Goal: Information Seeking & Learning: Learn about a topic

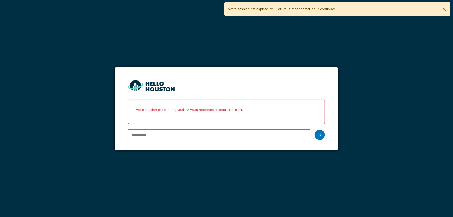
type input "**********"
click at [319, 131] on div at bounding box center [320, 135] width 10 height 10
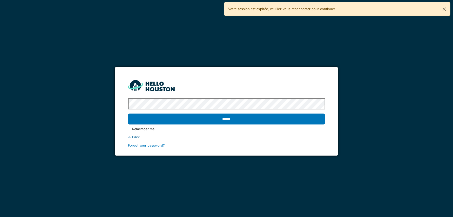
click at [313, 120] on input "******" at bounding box center [226, 118] width 197 height 11
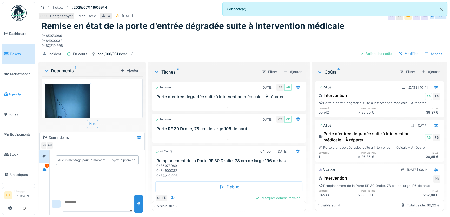
click at [14, 92] on span "Agenda" at bounding box center [21, 94] width 24 height 5
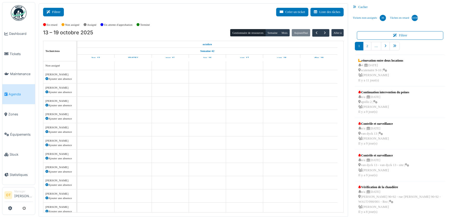
click at [57, 12] on button "Filtrer" at bounding box center [53, 12] width 21 height 9
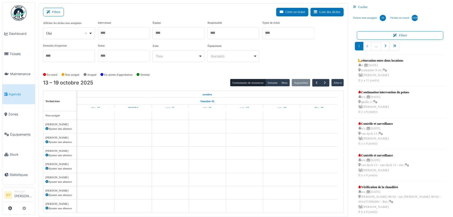
select select
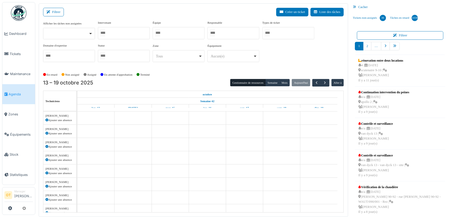
click at [135, 34] on div at bounding box center [124, 33] width 52 height 12
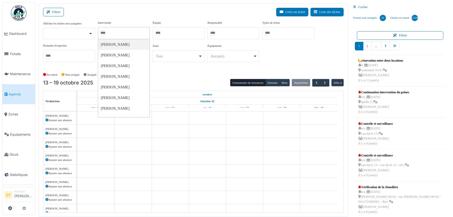
type input "*"
type input "***"
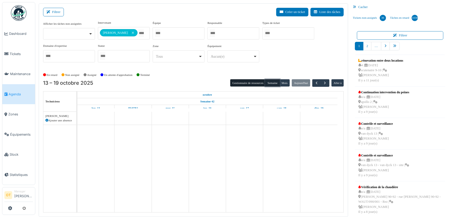
click at [266, 85] on button "Semaine" at bounding box center [272, 82] width 14 height 7
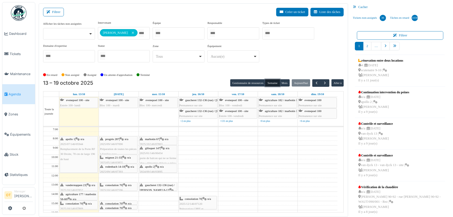
click at [117, 208] on div at bounding box center [118, 209] width 37 height 2
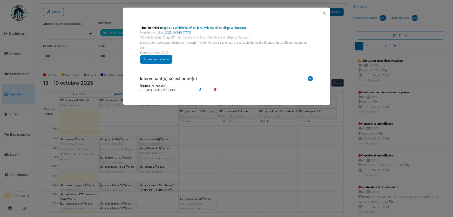
click at [117, 206] on div "Titre du ticket : Hugo 87 : vérifier la clé du local vélo (la clé est dispo au …" at bounding box center [226, 108] width 453 height 217
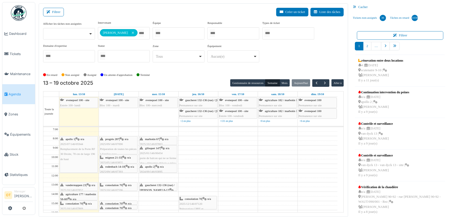
click at [116, 206] on span "consolation 70" at bounding box center [113, 207] width 17 height 3
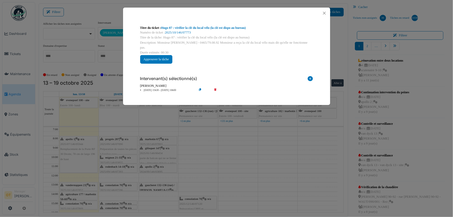
click at [116, 206] on div "Titre du ticket : Hugo 87 : vérifier la clé du local vélo (la clé est dispo au …" at bounding box center [226, 108] width 453 height 217
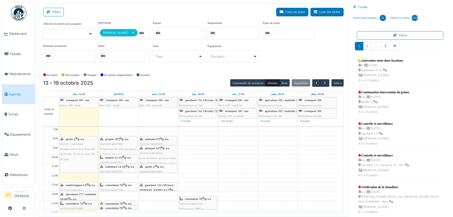
click at [115, 201] on div "consolation 70 | n/a 2025/10/146/07778 Séverin 59 : préparer une copie de la cl…" at bounding box center [118, 211] width 37 height 20
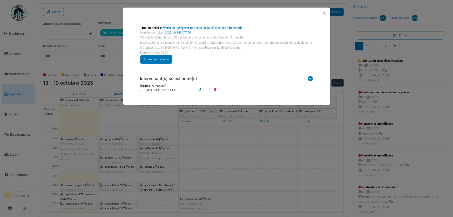
click at [156, 189] on div "Titre du ticket : Séverin 59 : préparer une copie de la clé d'entrée d'immeuble…" at bounding box center [226, 108] width 453 height 217
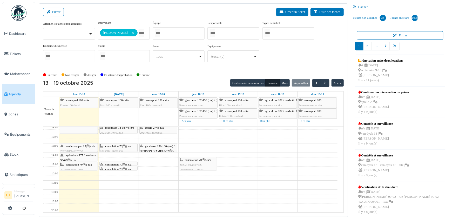
scroll to position [47, 0]
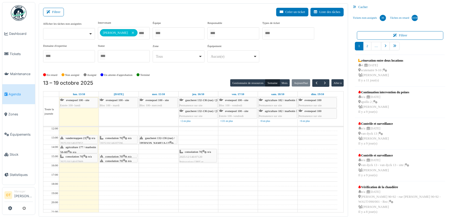
click at [156, 139] on div "gaucheret 132-136 (rue) / thomas 8-12 | n/a 2025/10/146/07856 Vérification syst…" at bounding box center [158, 151] width 37 height 30
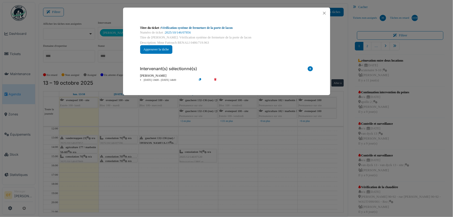
click at [222, 27] on link "Vérification système de fermeture de la porte de lacon" at bounding box center [197, 28] width 72 height 4
click at [254, 151] on div "Titre du ticket : Vérification système de fermeture de la porte de lacon Numéro…" at bounding box center [226, 108] width 453 height 217
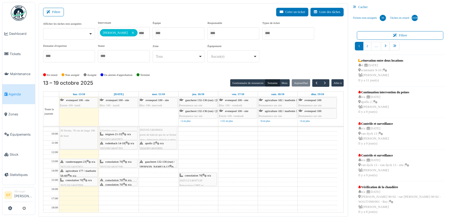
scroll to position [0, 0]
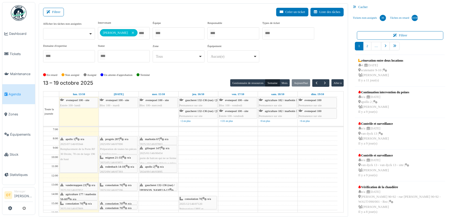
click at [157, 185] on span "gaucheret 132-136 (rue) / thomas 8-12" at bounding box center [157, 187] width 35 height 8
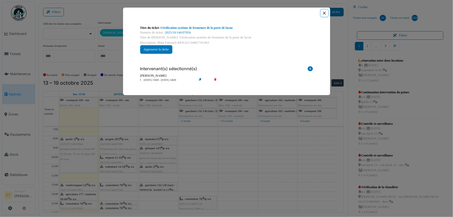
click at [322, 13] on button "Close" at bounding box center [324, 13] width 7 height 7
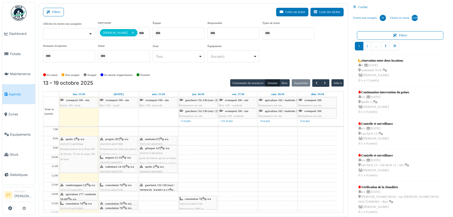
click at [177, 82] on div "13 – 19 octobre 2025 Gestionnaire de ressources Semaine Mois Aujourd'hui Aller à" at bounding box center [193, 83] width 301 height 8
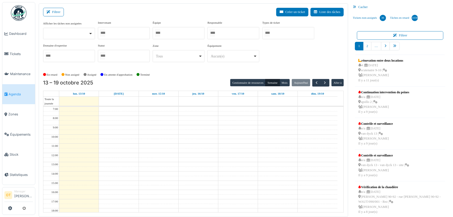
click at [126, 32] on div at bounding box center [124, 33] width 52 height 12
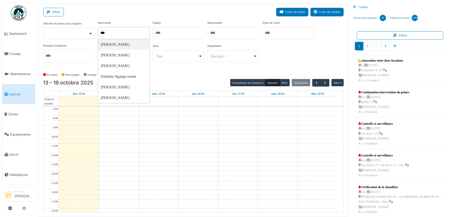
type input "****"
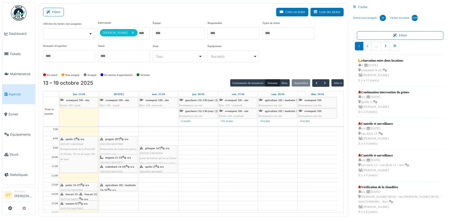
drag, startPoint x: 318, startPoint y: 58, endPoint x: 294, endPoint y: 67, distance: 25.8
click at [318, 58] on div "**********" at bounding box center [193, 44] width 301 height 46
click at [161, 188] on td at bounding box center [198, 189] width 278 height 5
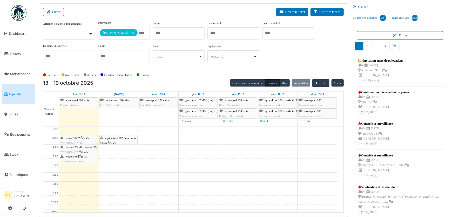
scroll to position [23, 0]
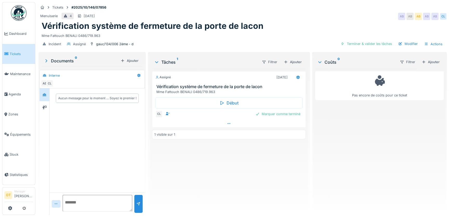
click at [223, 126] on div at bounding box center [228, 124] width 153 height 8
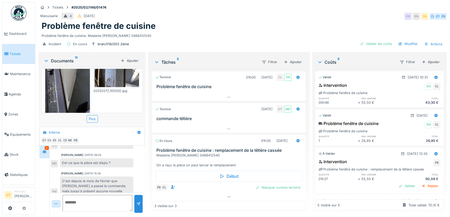
scroll to position [260, 0]
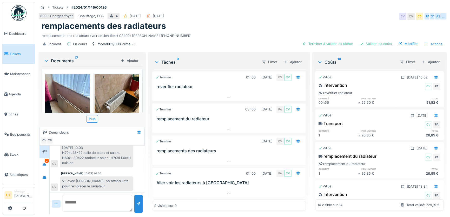
scroll to position [3, 0]
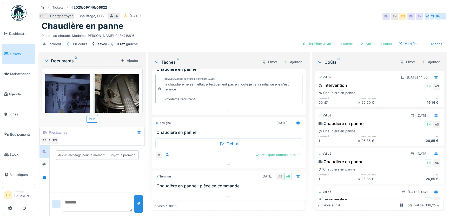
scroll to position [3, 0]
click at [38, 170] on div "Documents 3 Ajouter IMG_20250922_094136_140.jpg IMG-20250922-WA0004.jpeg IMG_20…" at bounding box center [91, 134] width 107 height 164
click at [44, 176] on icon at bounding box center [44, 177] width 4 height 3
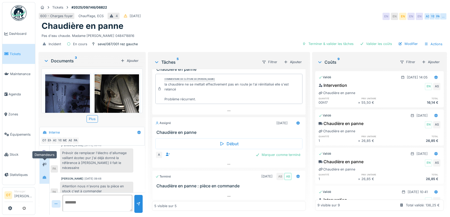
click at [44, 163] on div at bounding box center [44, 164] width 4 height 5
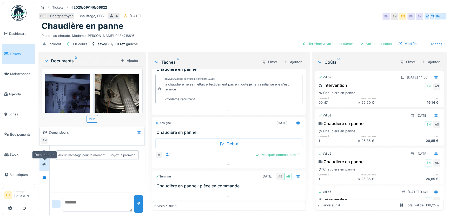
scroll to position [0, 0]
click at [45, 150] on icon at bounding box center [45, 151] width 4 height 3
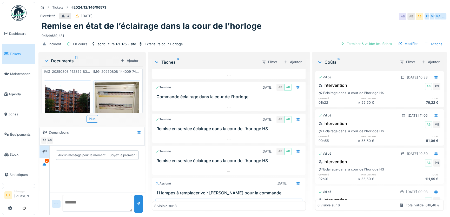
scroll to position [146, 0]
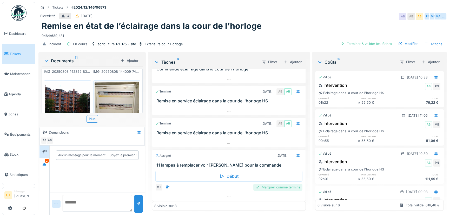
click at [266, 187] on div "Marquer comme terminé" at bounding box center [277, 187] width 49 height 7
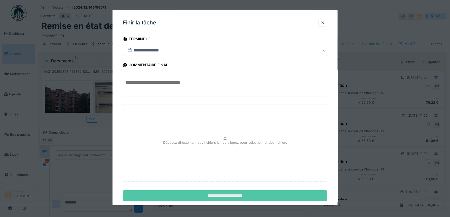
scroll to position [16, 0]
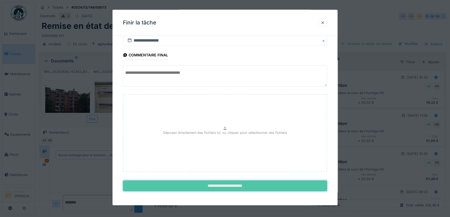
click at [234, 189] on input "**********" at bounding box center [225, 185] width 204 height 11
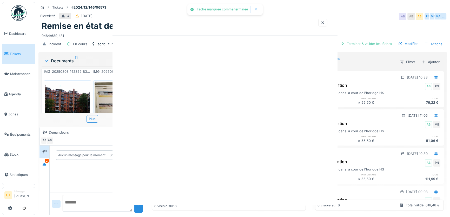
scroll to position [0, 0]
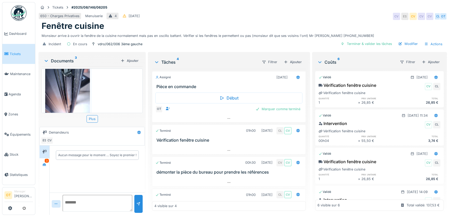
scroll to position [18, 0]
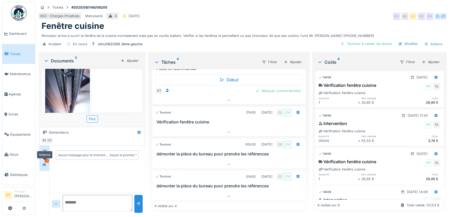
click at [47, 164] on div at bounding box center [45, 164] width 8 height 6
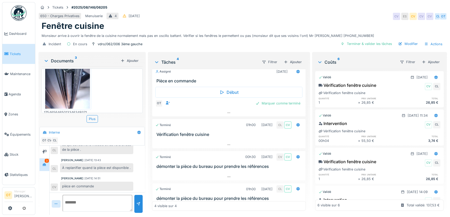
scroll to position [0, 0]
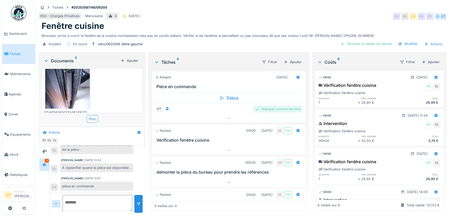
click at [262, 108] on div "Marquer comme terminé" at bounding box center [277, 108] width 49 height 7
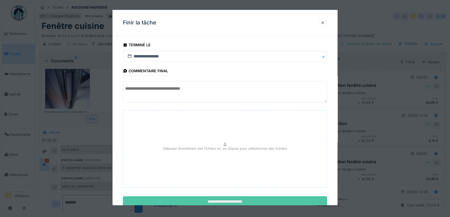
click at [210, 201] on input "**********" at bounding box center [225, 201] width 204 height 11
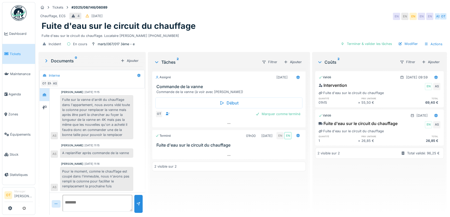
scroll to position [3, 0]
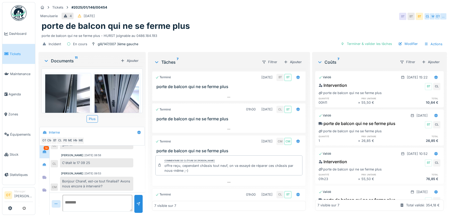
scroll to position [3, 0]
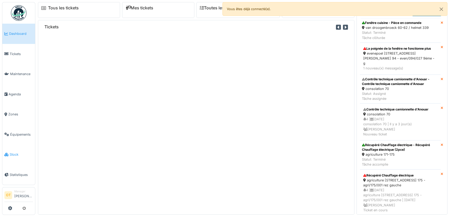
click at [10, 152] on span "Stock" at bounding box center [21, 154] width 23 height 5
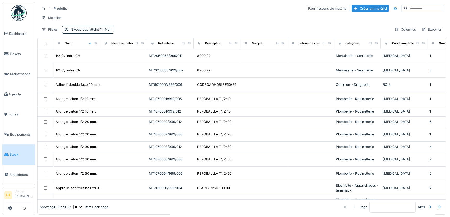
click at [407, 9] on input at bounding box center [425, 8] width 36 height 7
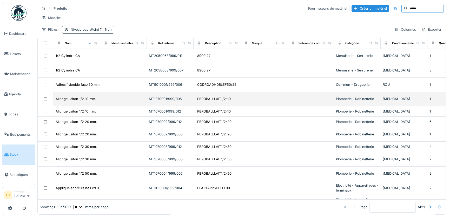
type input "*****"
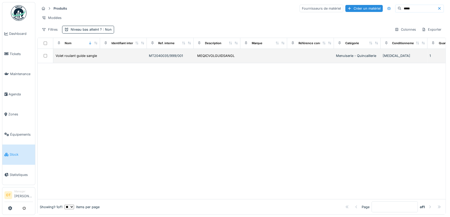
click at [93, 54] on td "Volet roulant guide sangle" at bounding box center [76, 56] width 47 height 14
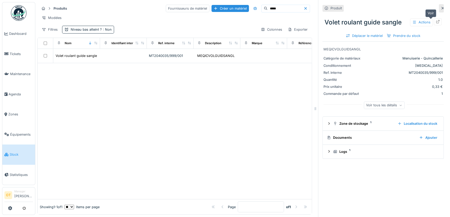
click at [436, 23] on icon at bounding box center [437, 21] width 3 height 3
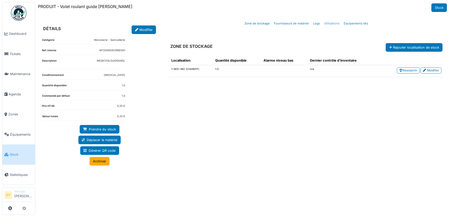
click at [332, 24] on link "Utilisations" at bounding box center [332, 23] width 20 height 12
select select "***"
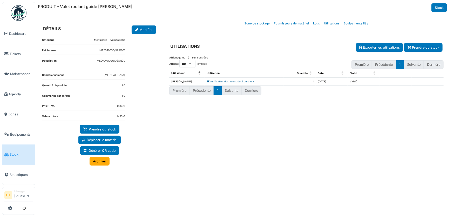
click at [232, 81] on link "Vérification des volets de 2 bureaux" at bounding box center [230, 81] width 47 height 3
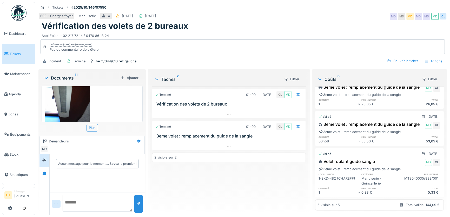
scroll to position [106, 0]
click at [23, 152] on span "Stock" at bounding box center [21, 154] width 23 height 5
click at [145, 70] on div "Tickets #2025/10/146/07550 600 - Charges foyer Menuiserie 4 [DATE] [DATE] MD MD…" at bounding box center [242, 108] width 415 height 217
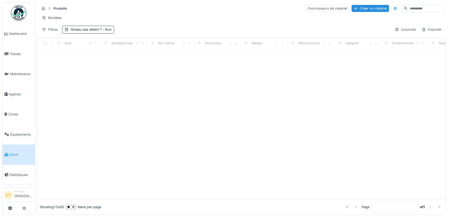
click at [407, 7] on input at bounding box center [425, 8] width 36 height 7
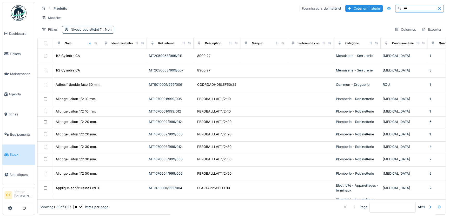
type input "***"
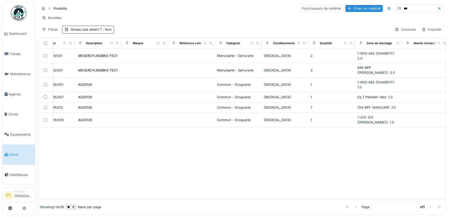
scroll to position [0, 37]
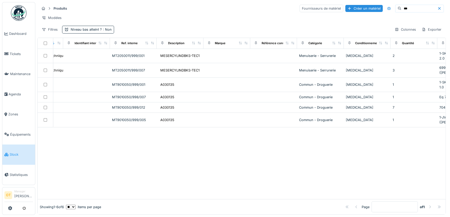
drag, startPoint x: 254, startPoint y: 207, endPoint x: 274, endPoint y: 215, distance: 21.6
click at [274, 215] on div "Produits Fournisseurs de matériel Créer un matériel *** Modèles Filtres Niveau …" at bounding box center [242, 108] width 415 height 217
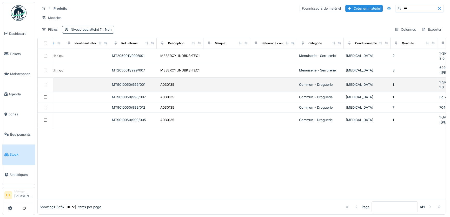
click at [127, 82] on div "MT9010050/999/001" at bounding box center [133, 84] width 43 height 5
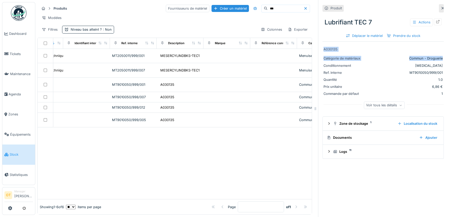
drag, startPoint x: 438, startPoint y: 42, endPoint x: 438, endPoint y: 24, distance: 17.7
click at [438, 26] on div "Produit Lubrifiant TEC 7 Actions Déplacer le matériel Prendre du stock A030135 …" at bounding box center [383, 108] width 130 height 217
click at [434, 20] on div "Lubrifiant TEC 7 Actions" at bounding box center [382, 23] width 121 height 14
click at [436, 20] on icon at bounding box center [438, 21] width 4 height 3
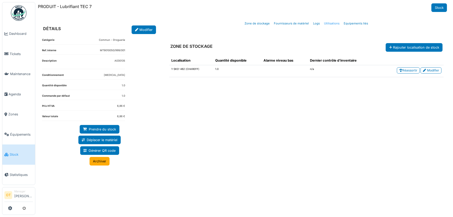
click at [335, 23] on link "Utilisations" at bounding box center [332, 23] width 20 height 12
select select "***"
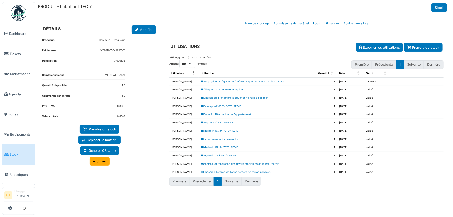
click at [180, 82] on td "[PERSON_NAME]" at bounding box center [183, 81] width 29 height 8
click at [187, 82] on td "[PERSON_NAME]" at bounding box center [183, 81] width 29 height 8
click at [292, 62] on div "Afficher ** ** *** *** entrées Première Précédente 1 Suivante Dernière" at bounding box center [306, 65] width 275 height 10
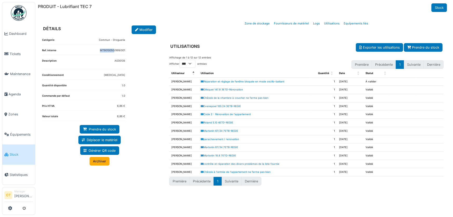
drag, startPoint x: 112, startPoint y: 50, endPoint x: 90, endPoint y: 51, distance: 22.6
click at [92, 49] on dl "Ref. interne MT9010050/999/001" at bounding box center [83, 52] width 83 height 6
copy dd "MT9010050"
click at [281, 38] on div "UTILISATIONS Exporter les utilisations Prendre du stock" at bounding box center [306, 43] width 283 height 18
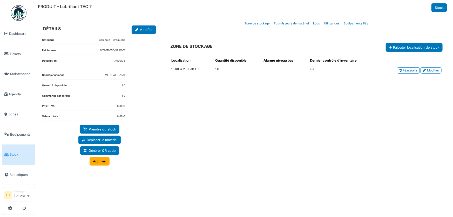
click at [248, 111] on div "Localisation Quantité disponible Alarme niveau bas Dernier contrôle d'inventair…" at bounding box center [306, 128] width 283 height 153
